Goal: Task Accomplishment & Management: Complete application form

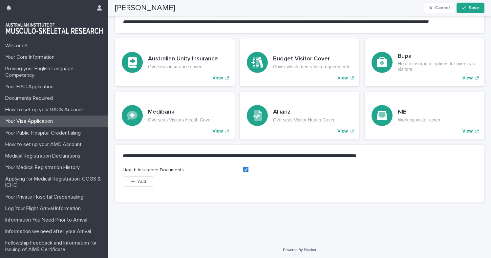
scroll to position [380, 0]
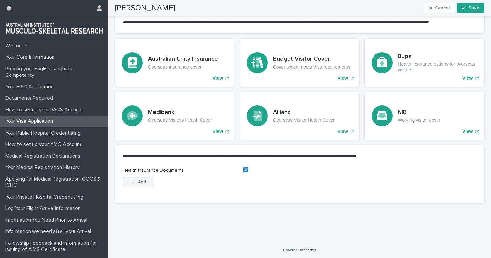
click at [133, 182] on icon "button" at bounding box center [133, 182] width 4 height 4
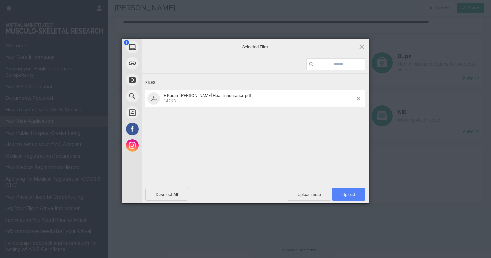
click at [347, 192] on span "Upload 1" at bounding box center [348, 194] width 13 height 5
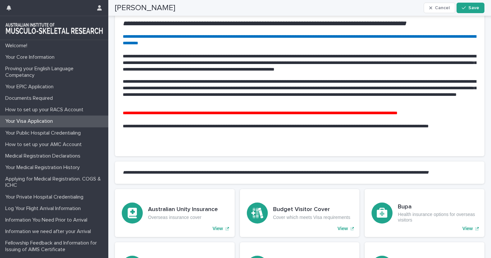
scroll to position [115, 0]
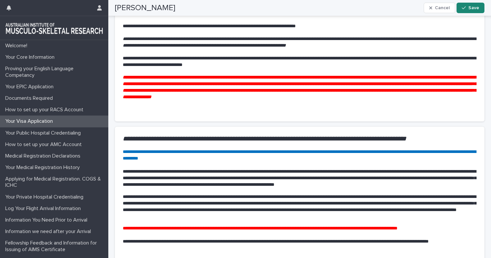
click at [471, 6] on span "Save" at bounding box center [474, 8] width 11 height 5
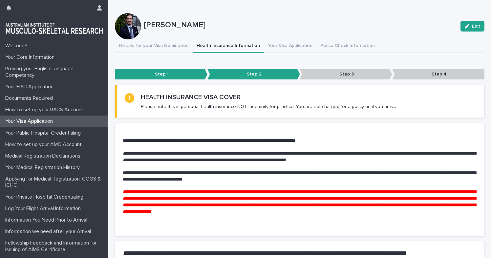
scroll to position [0, 0]
click at [334, 83] on div "Loading... Saving… ••• Step 1 Step 2 Step 3 Step 4" at bounding box center [300, 73] width 370 height 24
click at [334, 69] on div "••• Step 1 Step 2 Step 3 Step 4" at bounding box center [300, 74] width 370 height 16
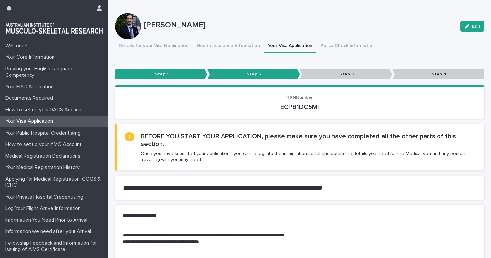
click at [283, 45] on button "Your Visa Application" at bounding box center [290, 46] width 53 height 14
click at [337, 41] on button "Police Check Information" at bounding box center [348, 46] width 62 height 14
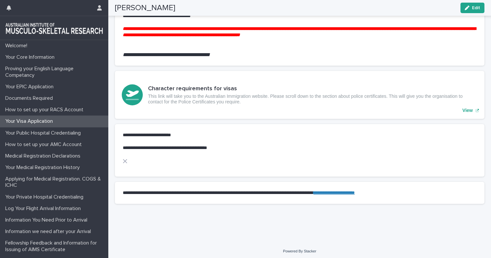
scroll to position [153, 0]
click at [180, 151] on div "**********" at bounding box center [300, 141] width 370 height 35
click at [68, 133] on p "Your Public Hospital Credentialing" at bounding box center [44, 133] width 83 height 6
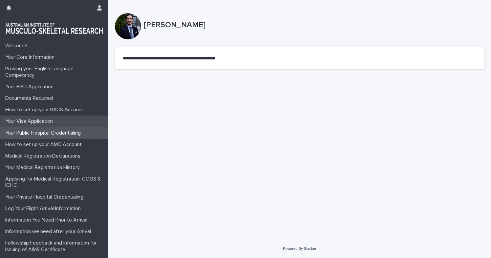
click at [41, 121] on p "Your Visa Application" at bounding box center [30, 121] width 55 height 6
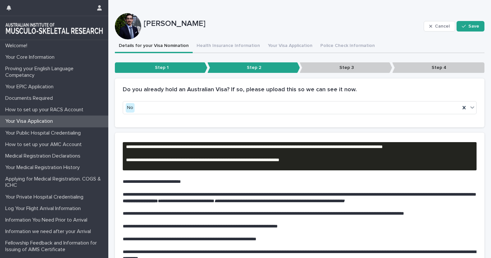
click at [352, 66] on p "Step 3" at bounding box center [346, 67] width 93 height 11
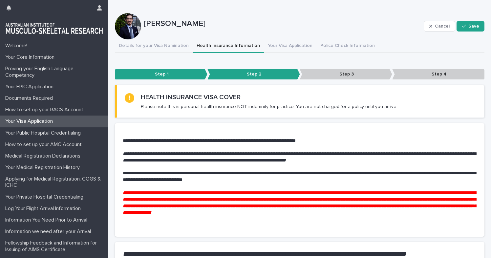
click at [234, 45] on button "Health Insurance Information" at bounding box center [228, 46] width 71 height 14
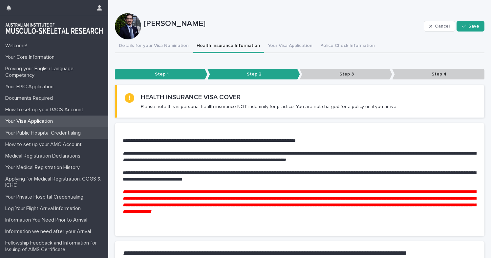
click at [66, 134] on p "Your Public Hospital Credentialing" at bounding box center [44, 133] width 83 height 6
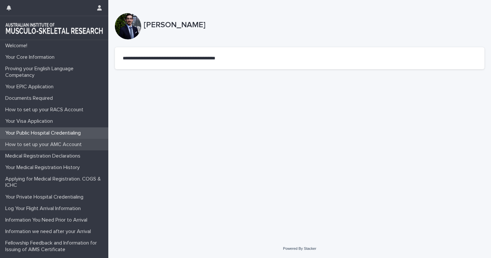
click at [56, 146] on p "How to set up your AMC Account" at bounding box center [45, 145] width 84 height 6
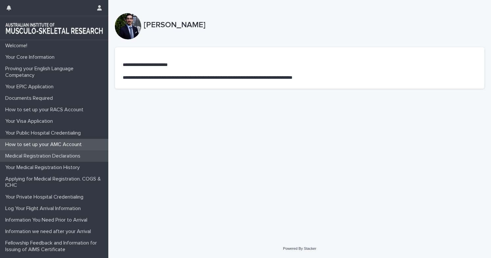
click at [53, 155] on p "Medical Registration Declarations" at bounding box center [44, 156] width 83 height 6
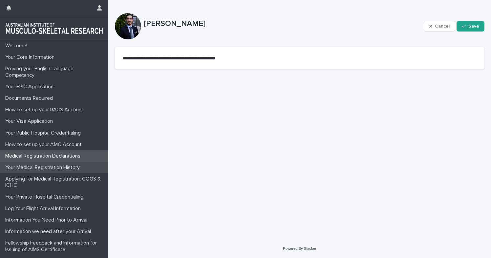
click at [46, 169] on p "Your Medical Registration History" at bounding box center [44, 168] width 82 height 6
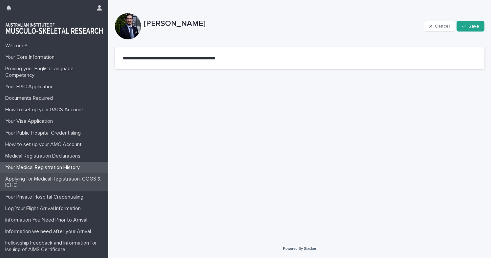
click at [46, 177] on p "Applying for Medical Registration. COGS & ICHC" at bounding box center [56, 182] width 106 height 12
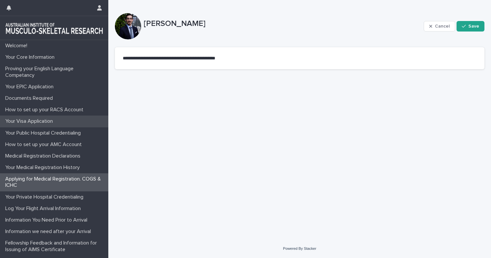
click at [41, 124] on p "Your Visa Application" at bounding box center [30, 121] width 55 height 6
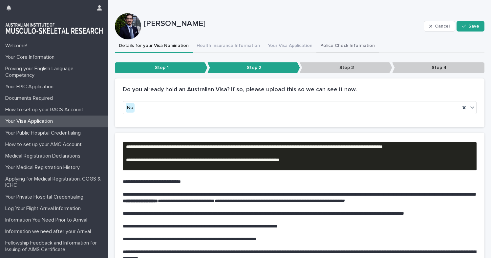
click at [317, 46] on button "Police Check Information" at bounding box center [348, 46] width 62 height 14
